Goal: Task Accomplishment & Management: Manage account settings

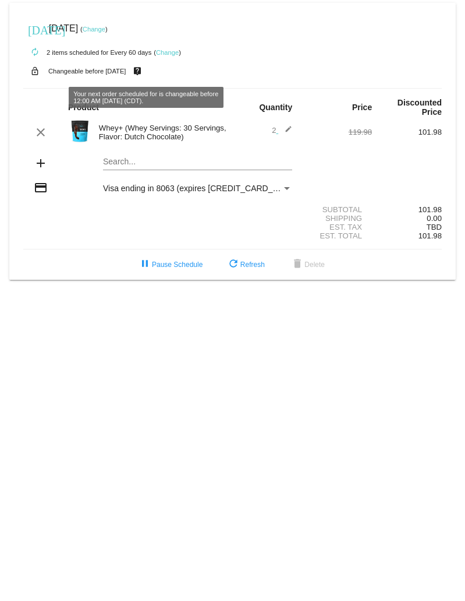
click at [105, 29] on link "Change" at bounding box center [94, 29] width 23 height 7
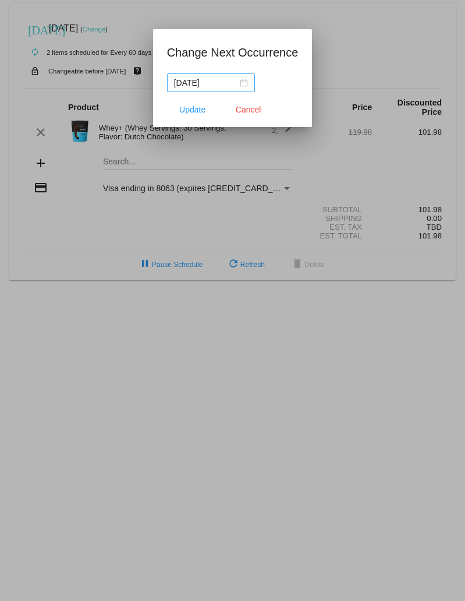
click at [248, 84] on nz-date-picker "[DATE]" at bounding box center [211, 82] width 88 height 19
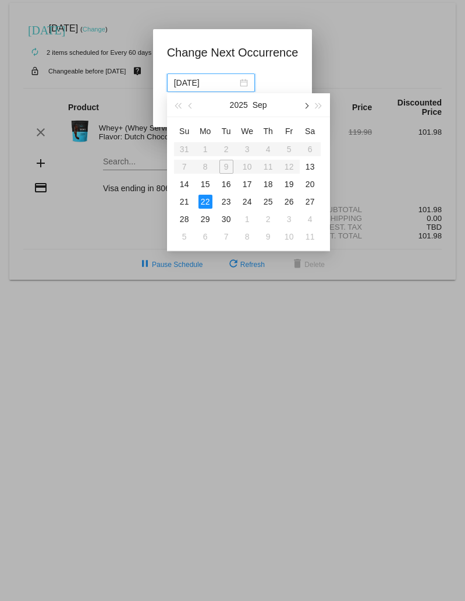
click at [301, 107] on button "button" at bounding box center [305, 104] width 13 height 23
click at [206, 182] on div "15" at bounding box center [206, 184] width 14 height 14
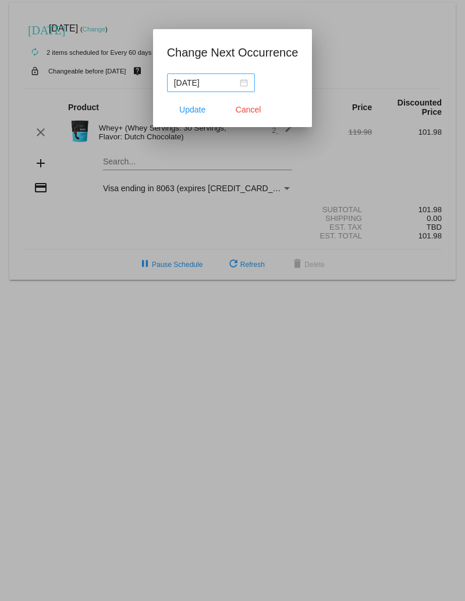
click at [242, 84] on div "[DATE]" at bounding box center [211, 82] width 74 height 13
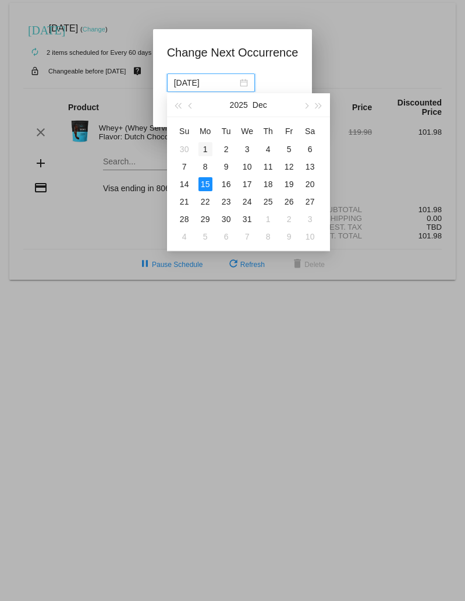
click at [208, 149] on div "1" at bounding box center [206, 149] width 14 height 14
type input "[DATE]"
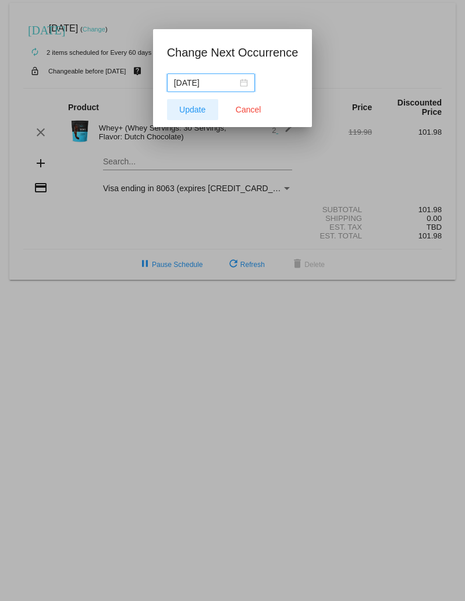
click at [197, 110] on span "Update" at bounding box center [192, 109] width 26 height 9
